Goal: Information Seeking & Learning: Learn about a topic

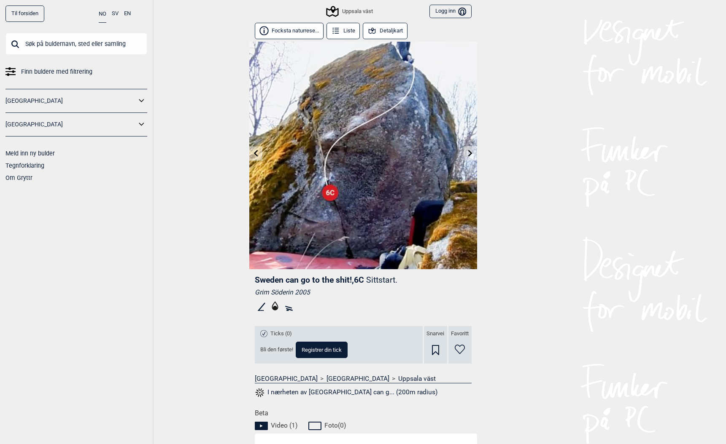
click at [292, 32] on button "Focksta naturrese..." at bounding box center [289, 31] width 69 height 16
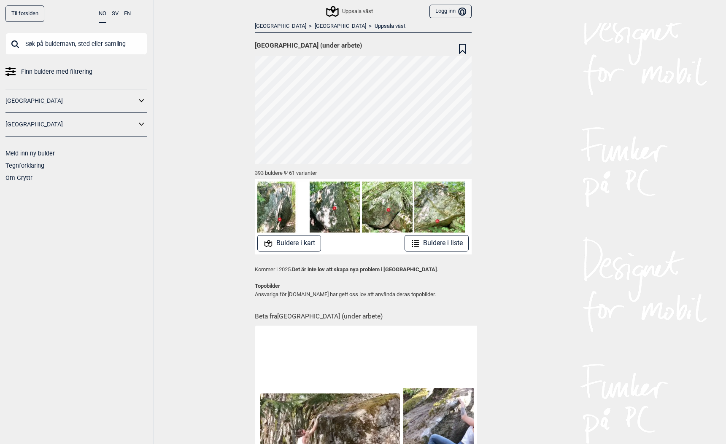
click at [436, 240] on button "Buldere i liste" at bounding box center [436, 243] width 65 height 16
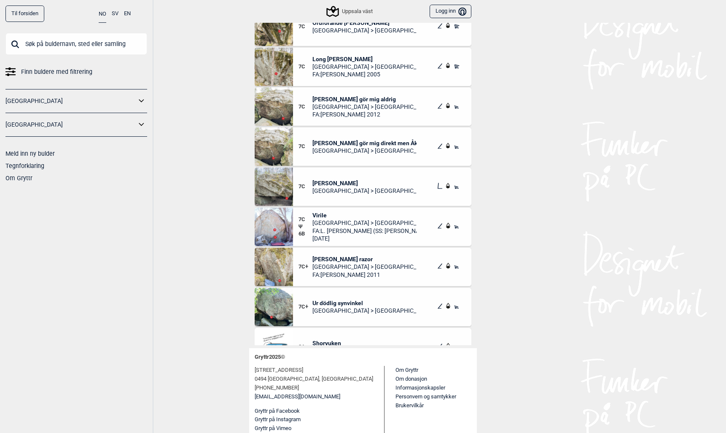
scroll to position [16400, 0]
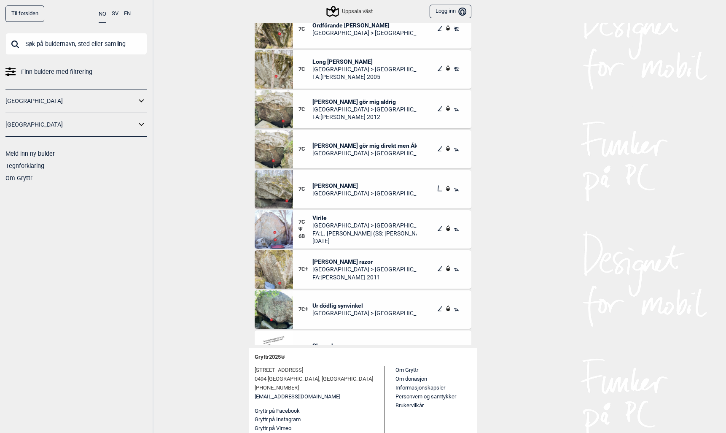
click at [35, 47] on input "text" at bounding box center [76, 44] width 142 height 22
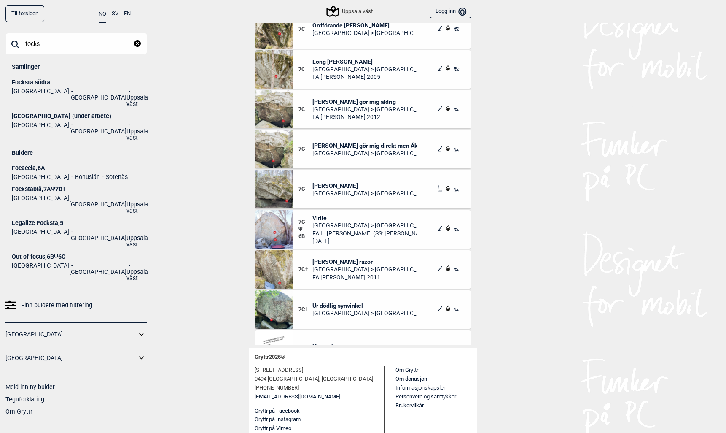
type input "focks"
click at [25, 186] on div "Fockstablå , 7A Ψ 7B+" at bounding box center [76, 189] width 129 height 6
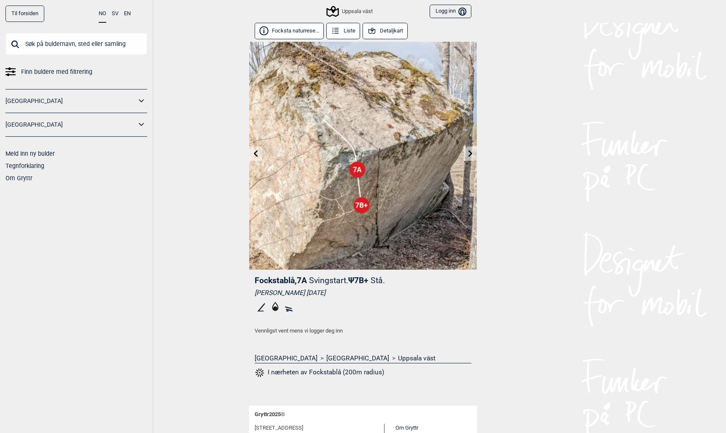
click at [389, 29] on button "Detaljkart" at bounding box center [385, 31] width 45 height 16
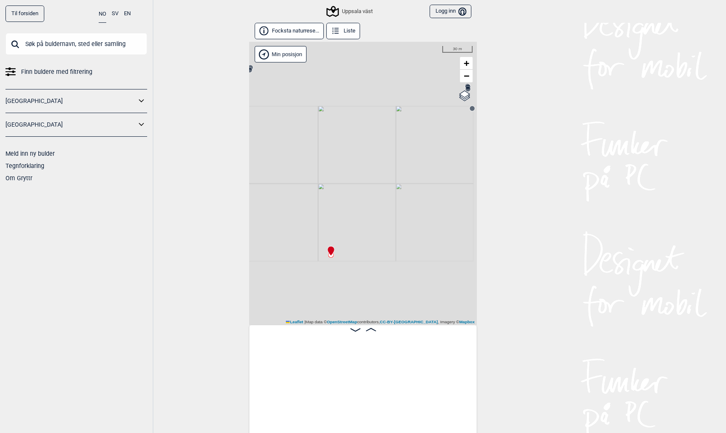
scroll to position [0, 27003]
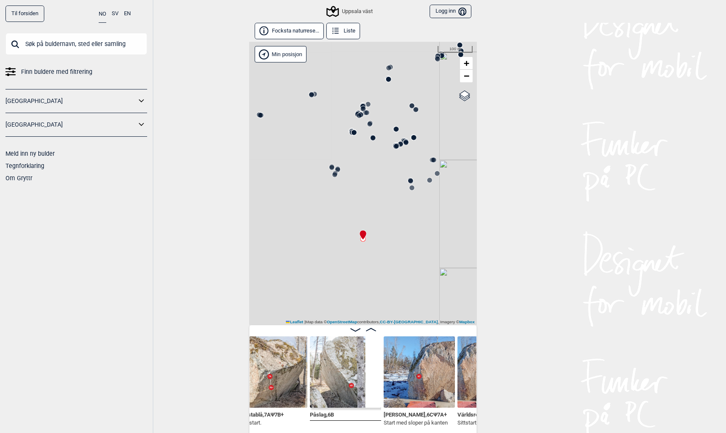
scroll to position [0, 27096]
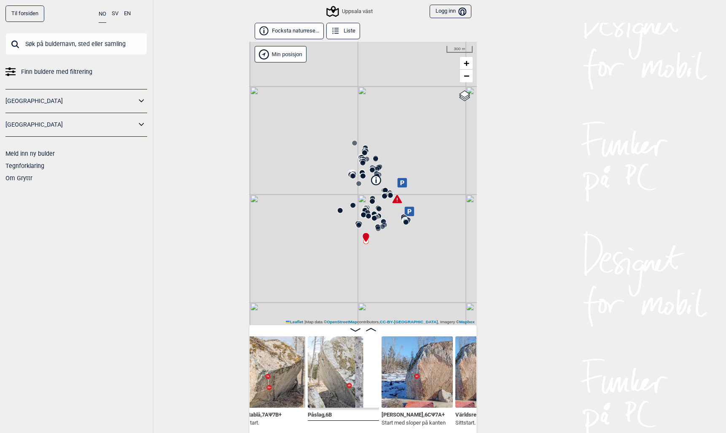
click at [36, 11] on link "Til forsiden" at bounding box center [24, 13] width 39 height 16
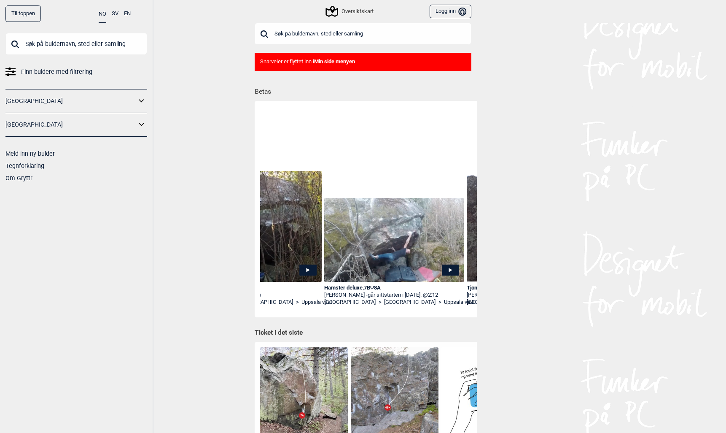
scroll to position [0, 374]
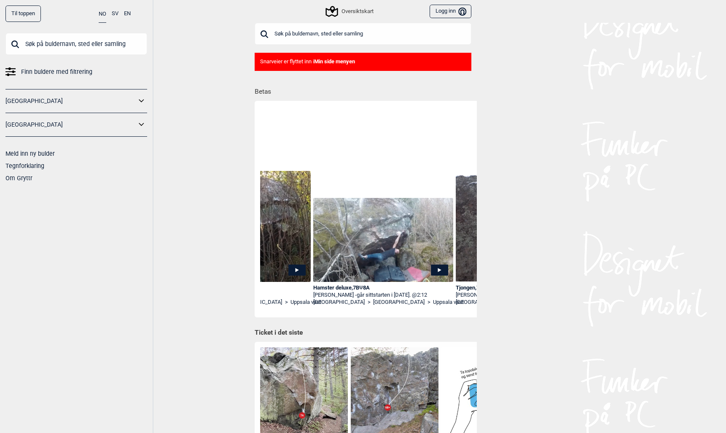
click at [347, 286] on div "Hamster deluxe , 7B Ψ 8A" at bounding box center [383, 287] width 140 height 7
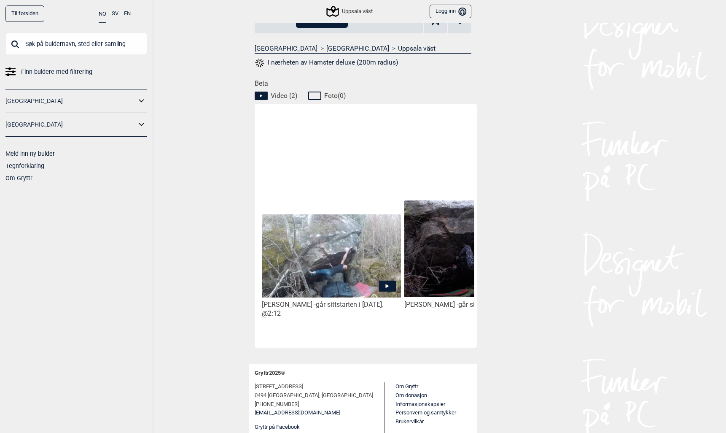
scroll to position [346, 0]
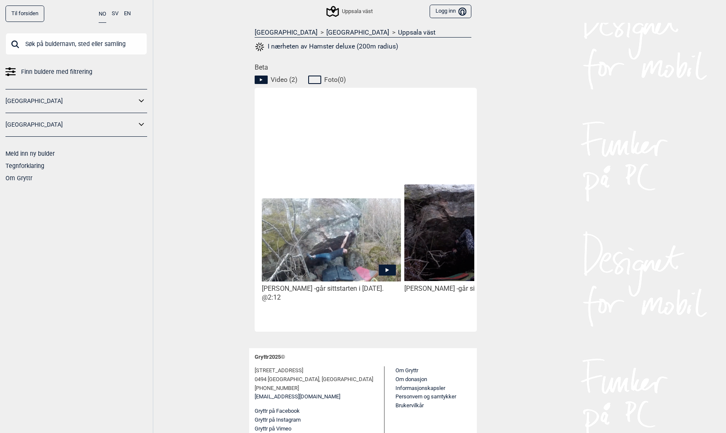
click at [385, 268] on icon at bounding box center [387, 269] width 17 height 11
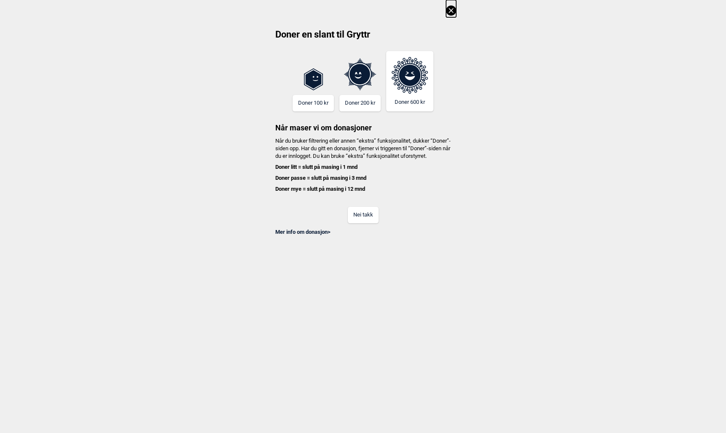
click at [360, 223] on button "Nei takk" at bounding box center [363, 215] width 31 height 16
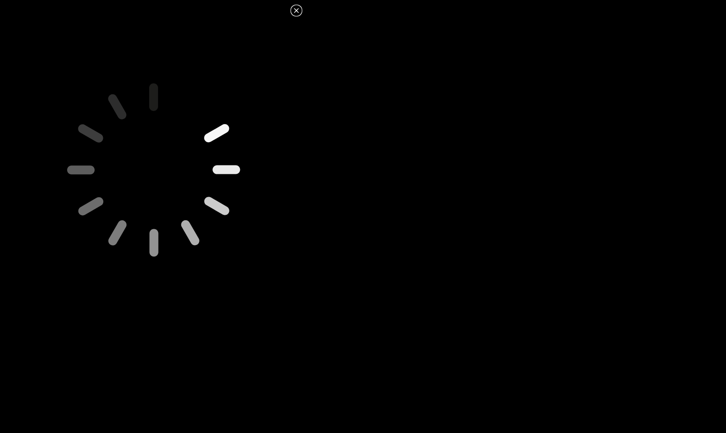
click at [296, 11] on icon at bounding box center [296, 10] width 5 height 5
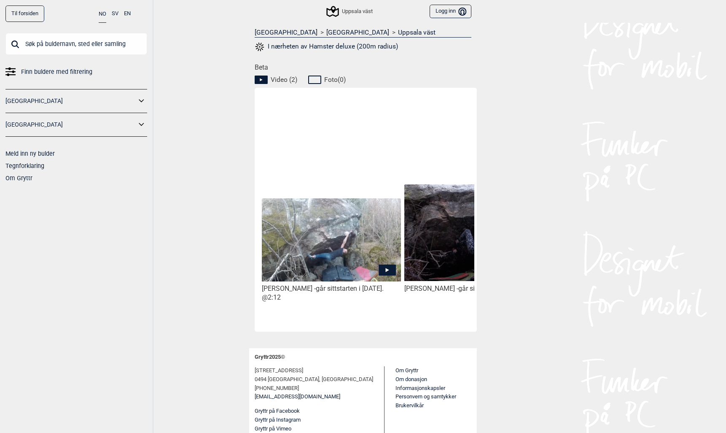
click at [376, 265] on img at bounding box center [331, 239] width 139 height 83
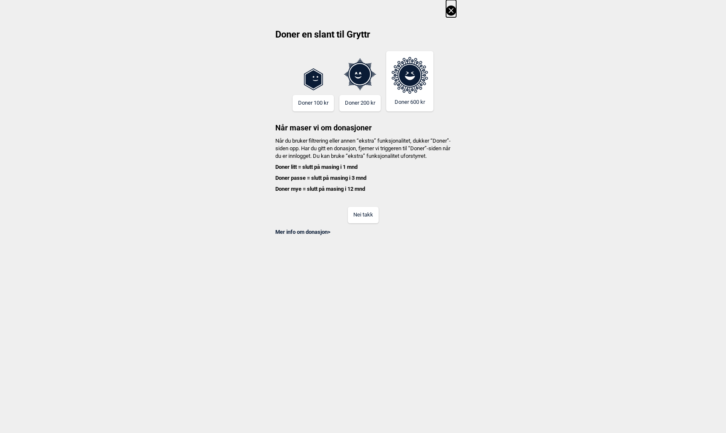
click at [352, 220] on button "Nei takk" at bounding box center [363, 215] width 31 height 16
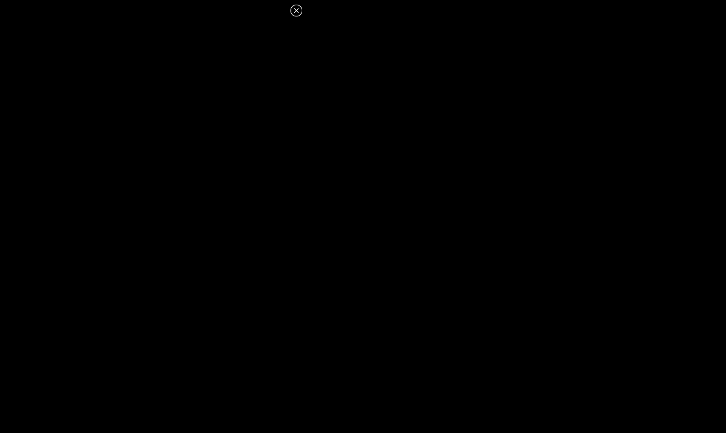
click at [293, 10] on icon at bounding box center [296, 10] width 10 height 10
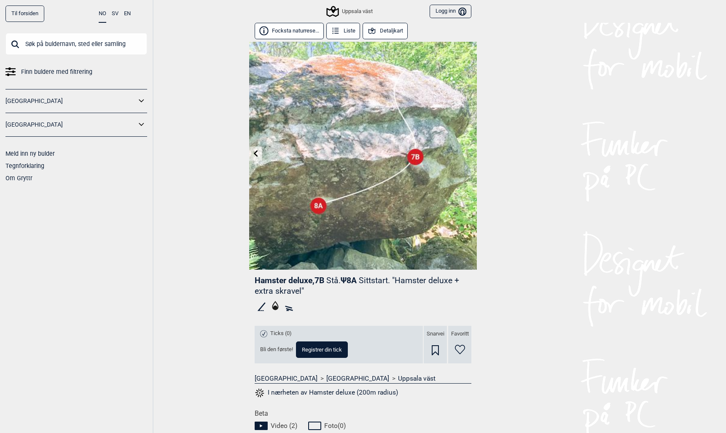
click at [28, 12] on link "Til forsiden" at bounding box center [24, 13] width 39 height 16
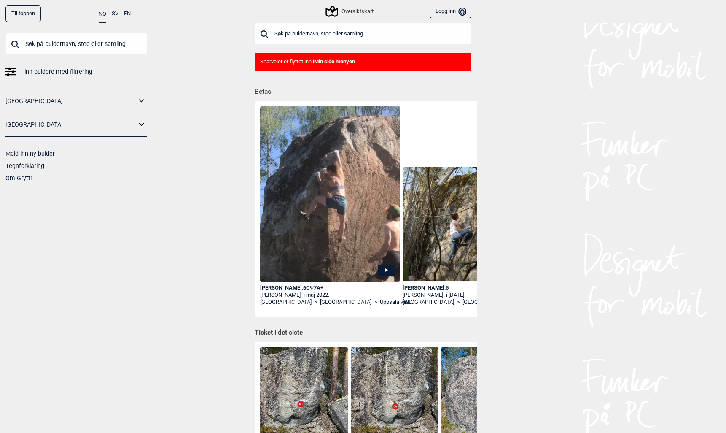
click at [270, 288] on div "Närvaro , 6C Ψ 7A+" at bounding box center [330, 287] width 140 height 7
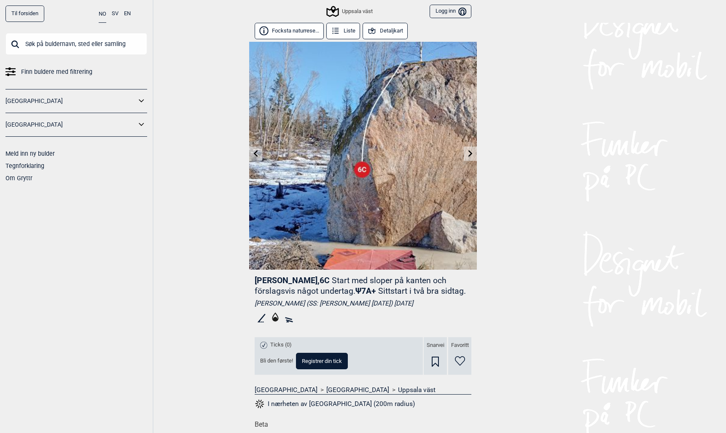
click at [389, 30] on button "Detaljkart" at bounding box center [385, 31] width 45 height 16
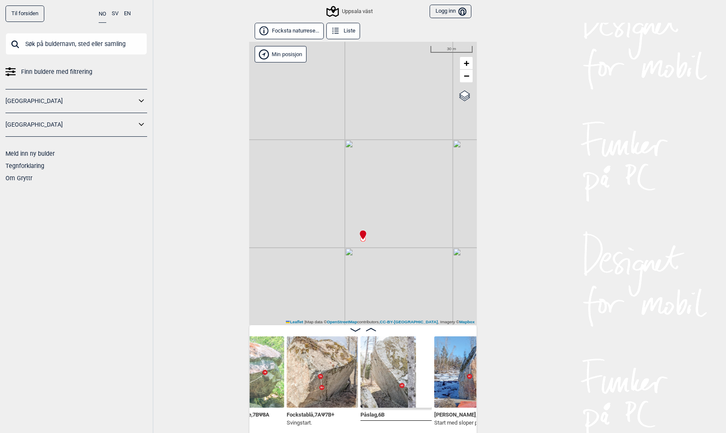
scroll to position [0, 27463]
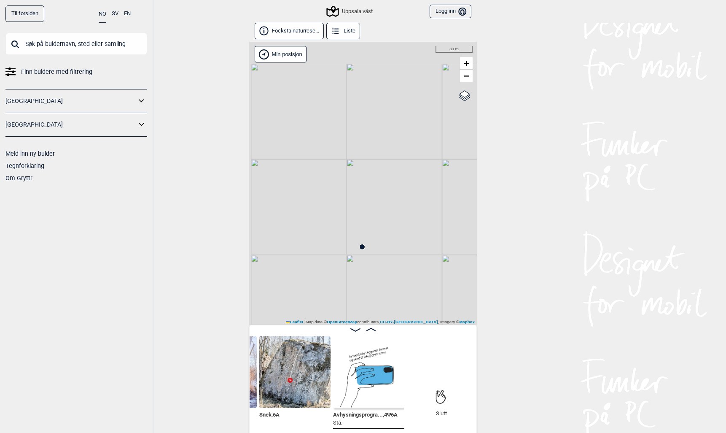
scroll to position [0, 28084]
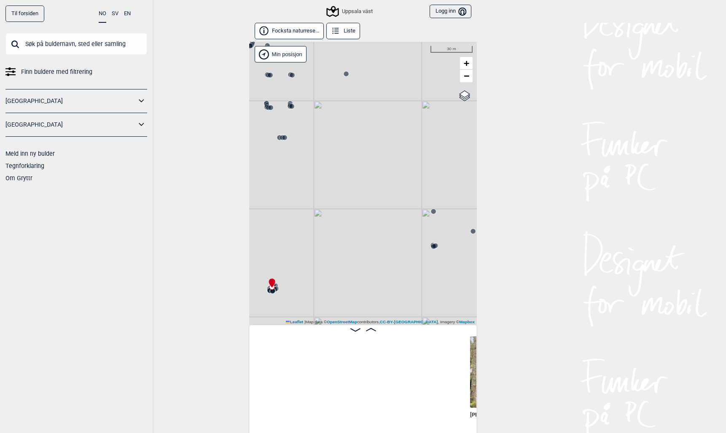
scroll to position [0, 6250]
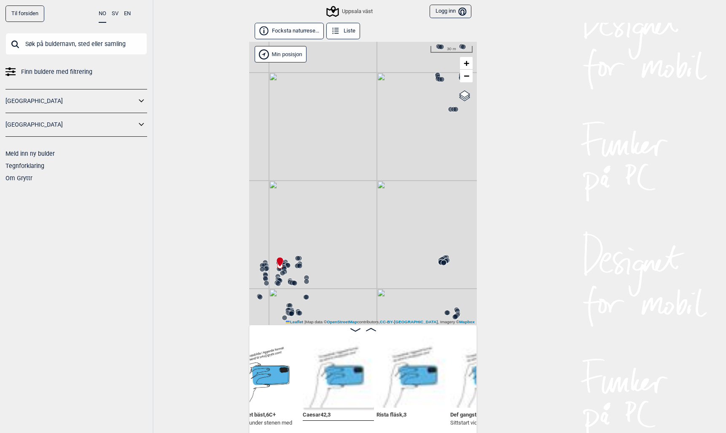
scroll to position [0, 9414]
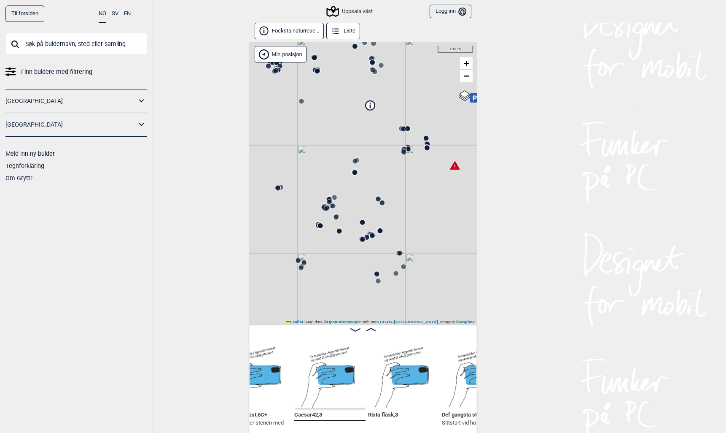
drag, startPoint x: 402, startPoint y: 296, endPoint x: 314, endPoint y: 94, distance: 219.9
click at [314, 94] on div "Uppsala väst" at bounding box center [363, 183] width 228 height 283
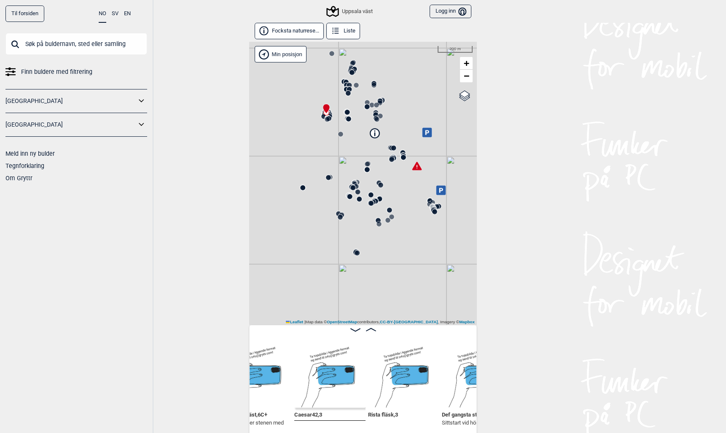
click at [434, 212] on circle at bounding box center [434, 211] width 5 height 5
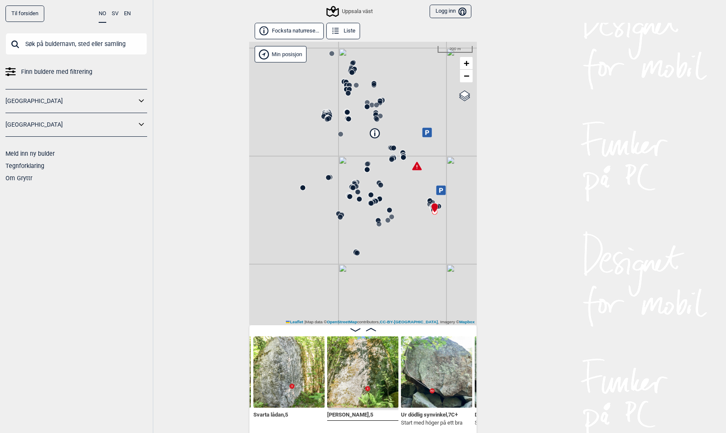
scroll to position [0, 27849]
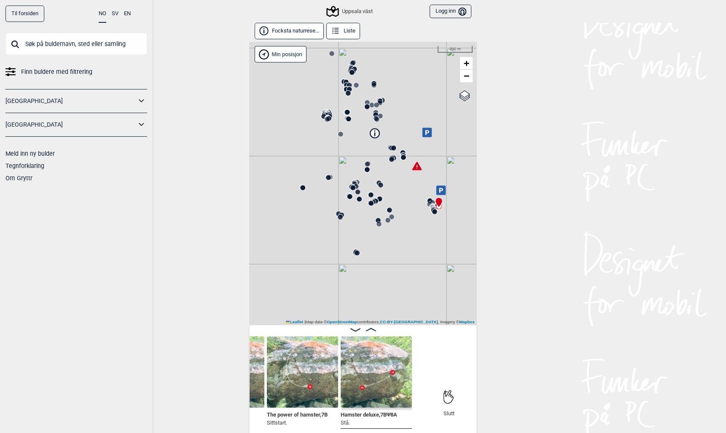
scroll to position [0, 28284]
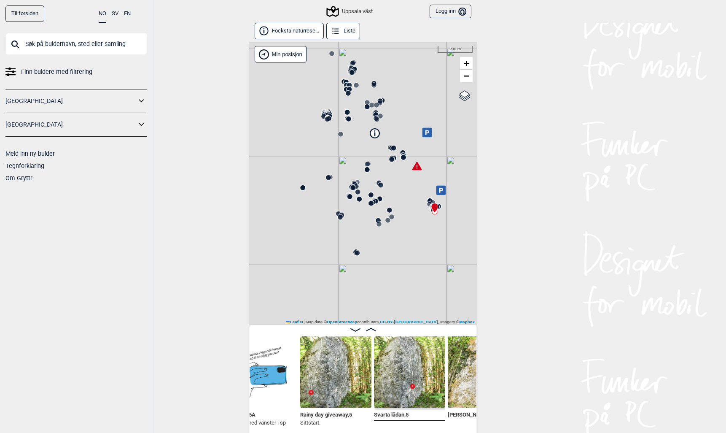
scroll to position [0, 27654]
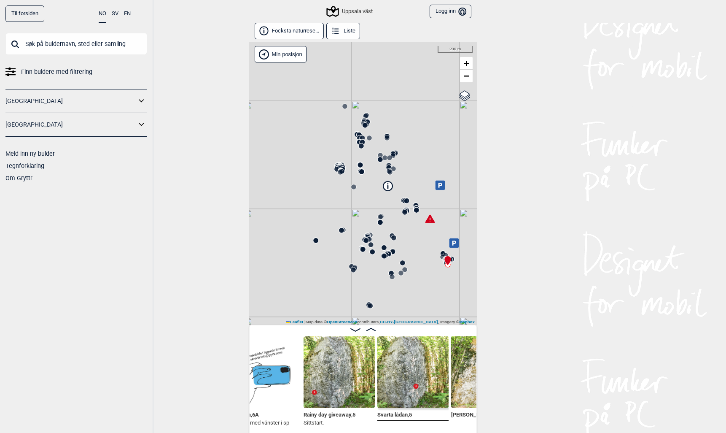
drag, startPoint x: 313, startPoint y: 215, endPoint x: 326, endPoint y: 268, distance: 54.3
click at [326, 268] on div "Uppsala väst" at bounding box center [363, 183] width 228 height 283
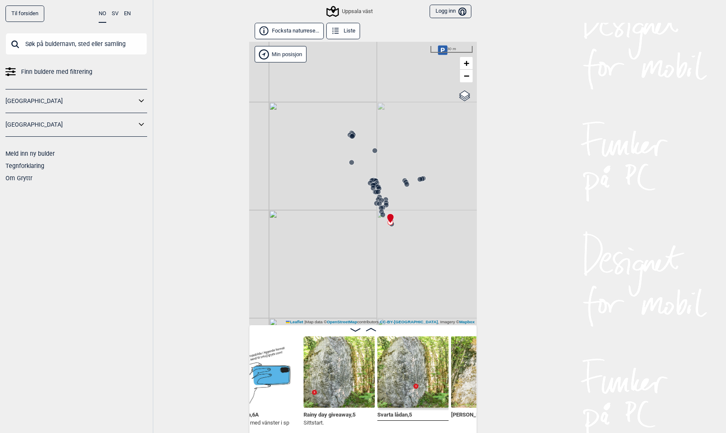
drag, startPoint x: 425, startPoint y: 237, endPoint x: 315, endPoint y: 209, distance: 113.5
click at [315, 209] on div "Uppsala väst" at bounding box center [363, 183] width 228 height 283
click at [352, 163] on circle at bounding box center [351, 161] width 5 height 5
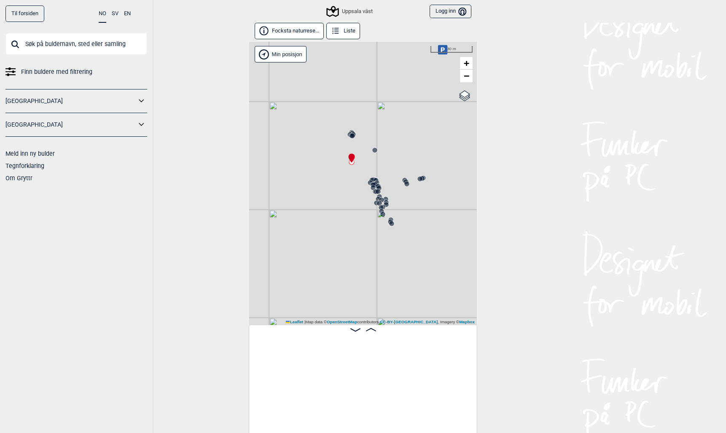
scroll to position [0, 25210]
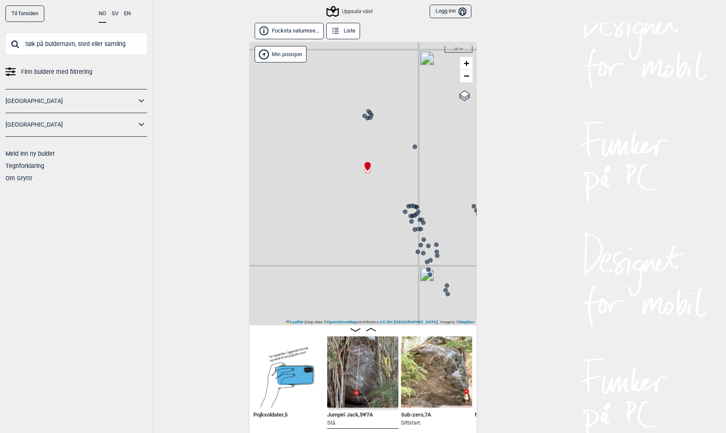
drag, startPoint x: 396, startPoint y: 231, endPoint x: 325, endPoint y: 72, distance: 174.7
click at [325, 72] on div "Uppsala väst" at bounding box center [363, 183] width 228 height 283
click at [363, 114] on circle at bounding box center [364, 115] width 5 height 5
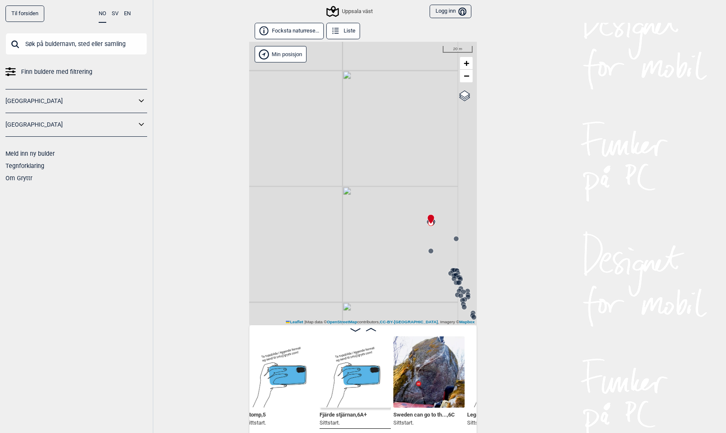
scroll to position [0, 24870]
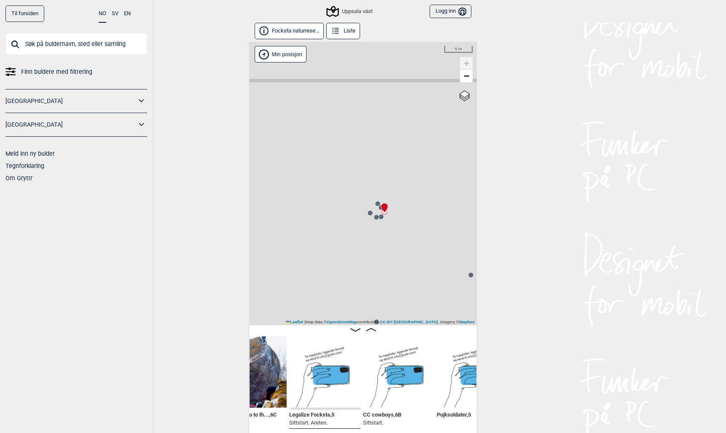
scroll to position [0, 25053]
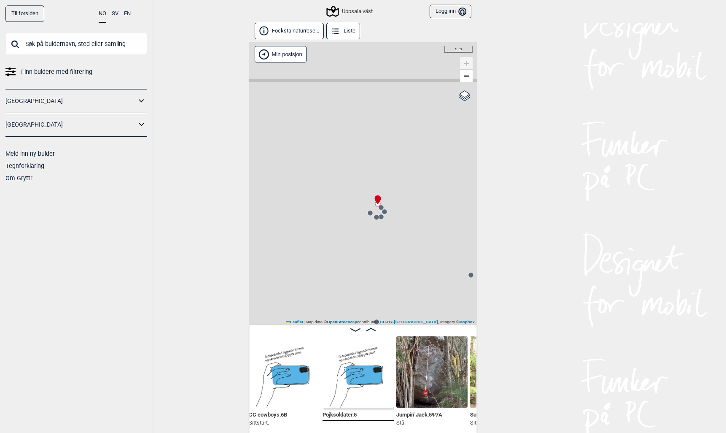
scroll to position [0, 25169]
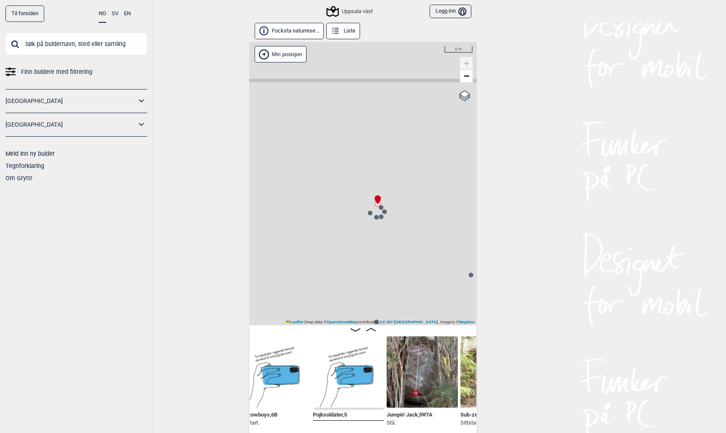
click at [369, 212] on circle at bounding box center [370, 212] width 5 height 5
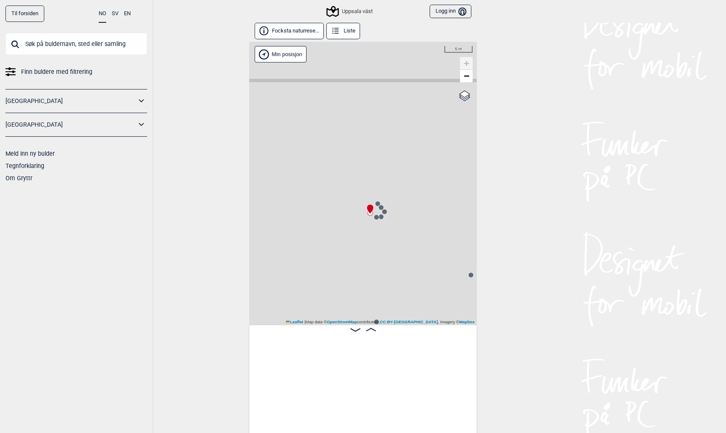
scroll to position [0, 24785]
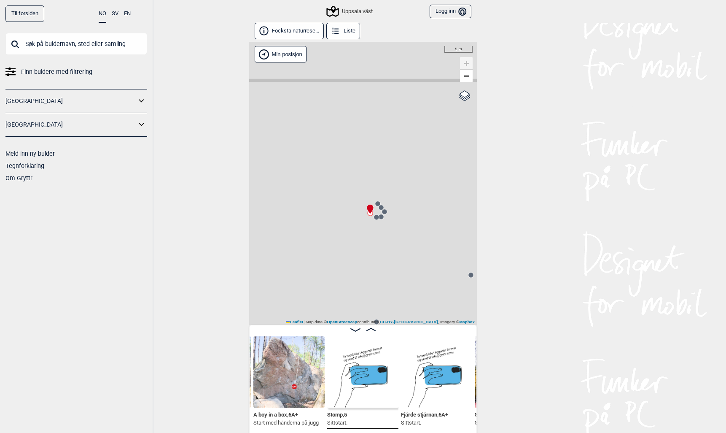
click at [382, 218] on circle at bounding box center [381, 216] width 5 height 5
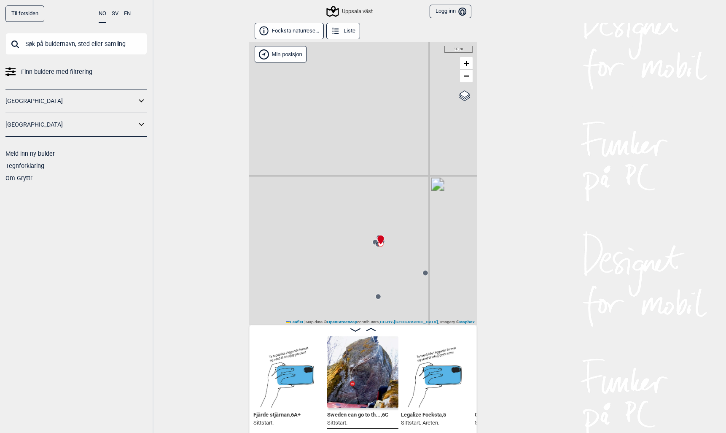
click at [376, 295] on circle at bounding box center [378, 296] width 5 height 5
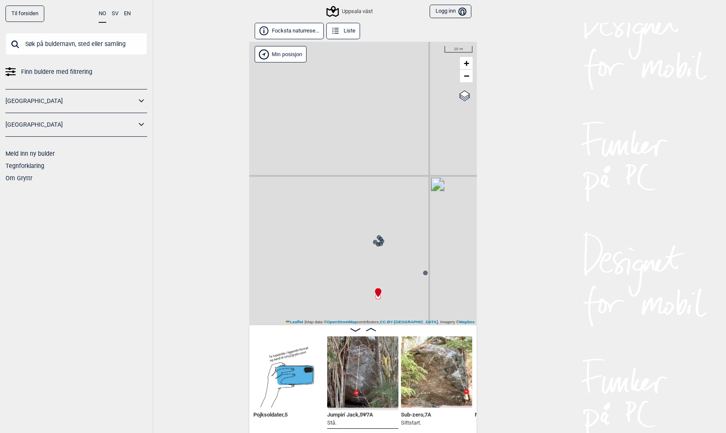
click at [426, 273] on circle at bounding box center [425, 272] width 5 height 5
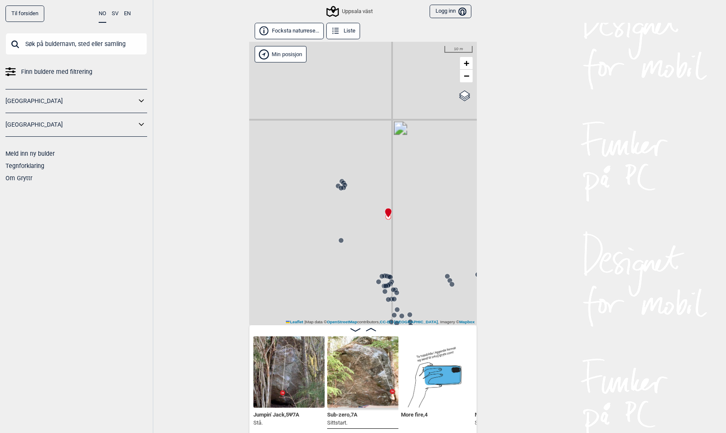
drag, startPoint x: 398, startPoint y: 297, endPoint x: 360, endPoint y: 239, distance: 69.1
click at [360, 239] on div "Uppsala väst" at bounding box center [363, 183] width 228 height 283
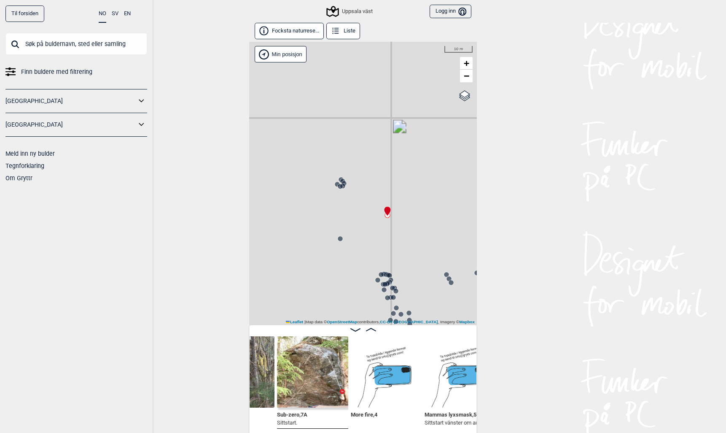
scroll to position [0, 0]
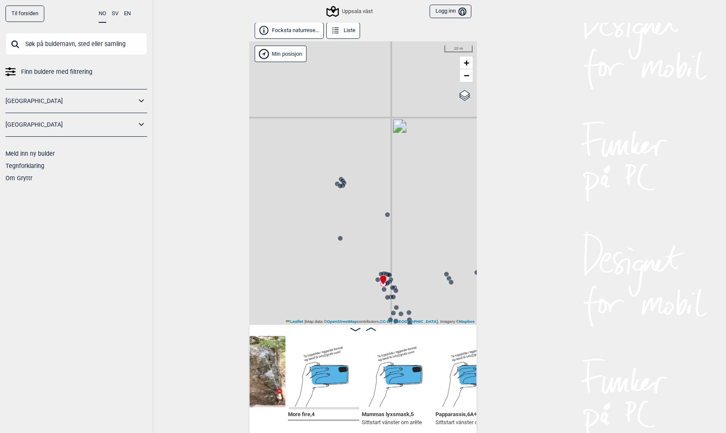
scroll to position [0, 25416]
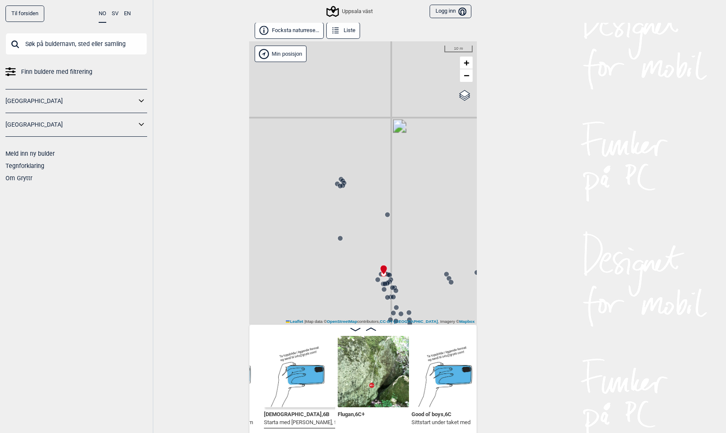
scroll to position [0, 26179]
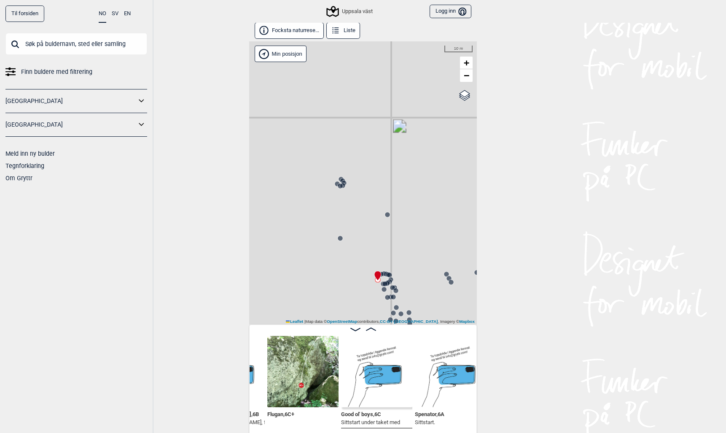
scroll to position [0, 26244]
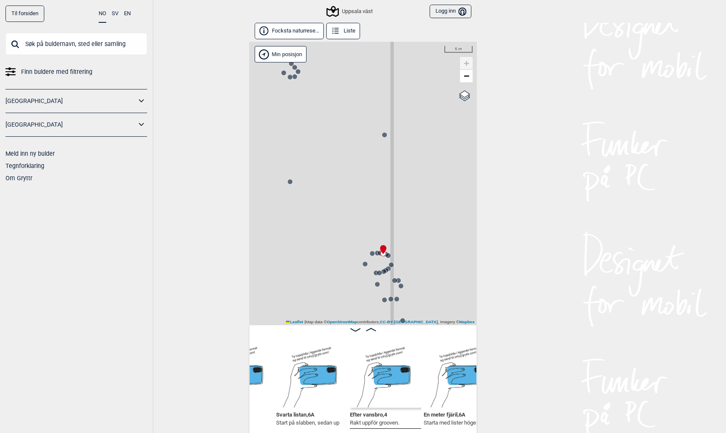
scroll to position [0, 25940]
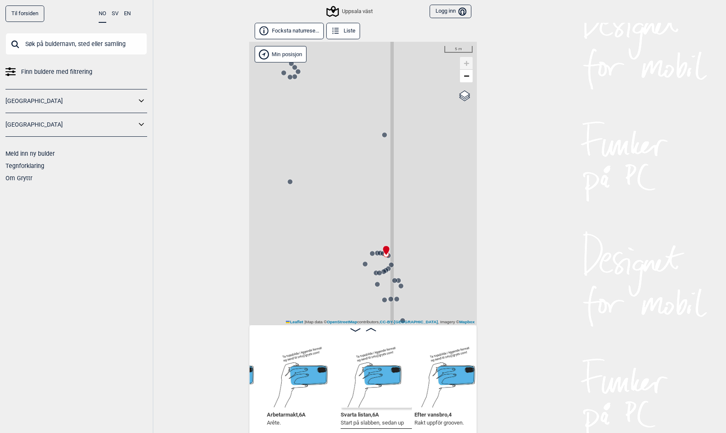
scroll to position [0, 25871]
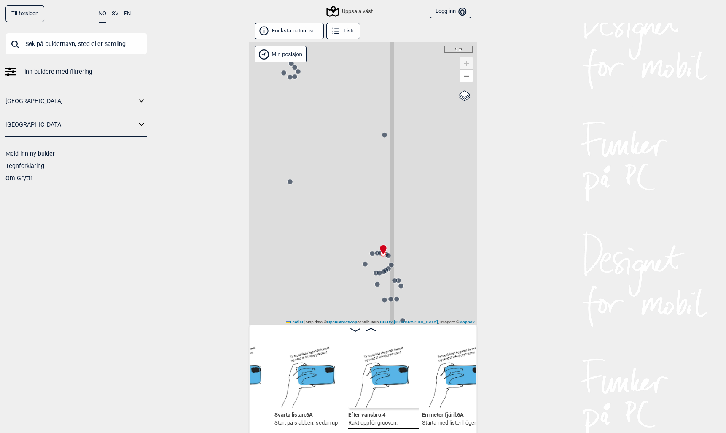
scroll to position [0, 25942]
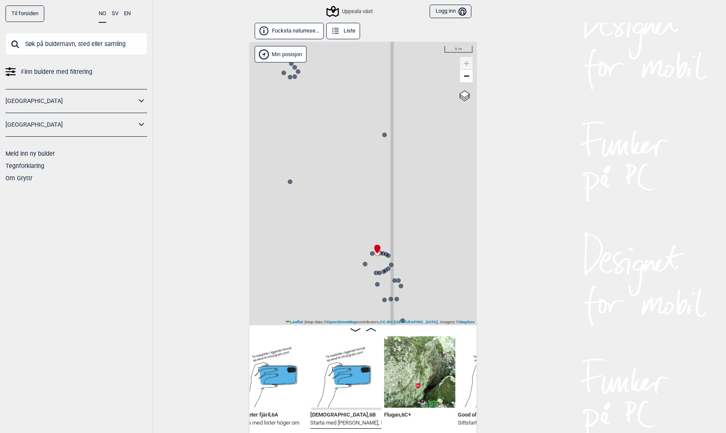
scroll to position [0, 26131]
